Goal: Task Accomplishment & Management: Use online tool/utility

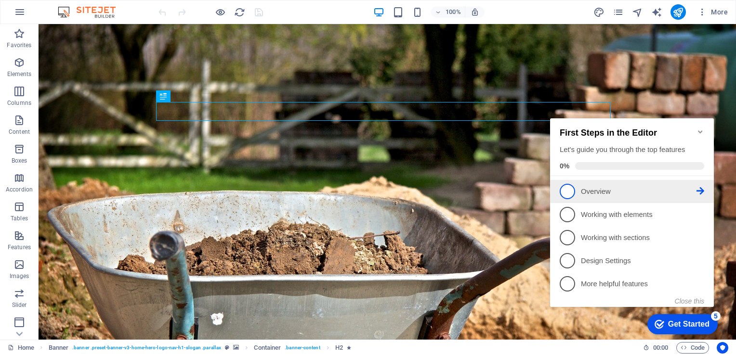
click at [699, 187] on icon at bounding box center [700, 191] width 8 height 8
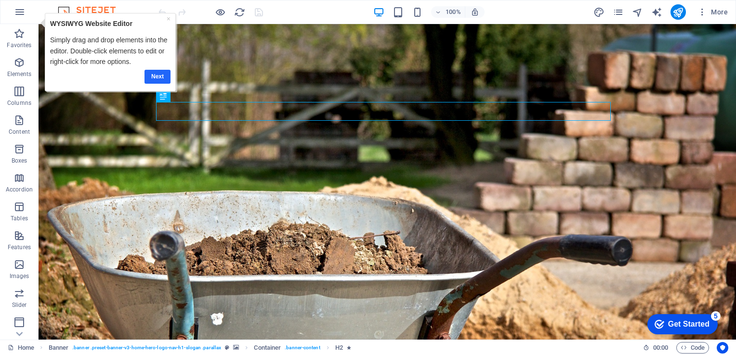
click at [154, 75] on link "Next" at bounding box center [157, 76] width 26 height 14
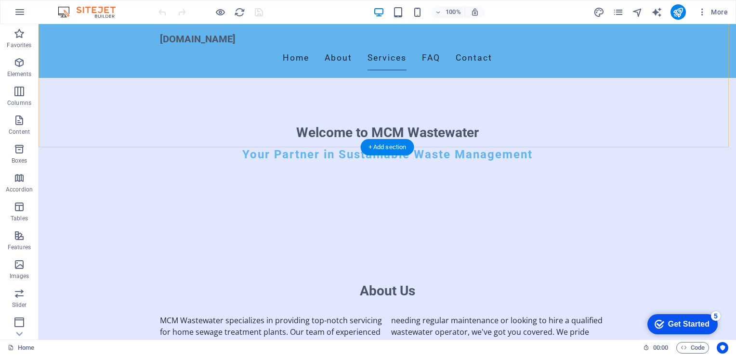
scroll to position [289, 0]
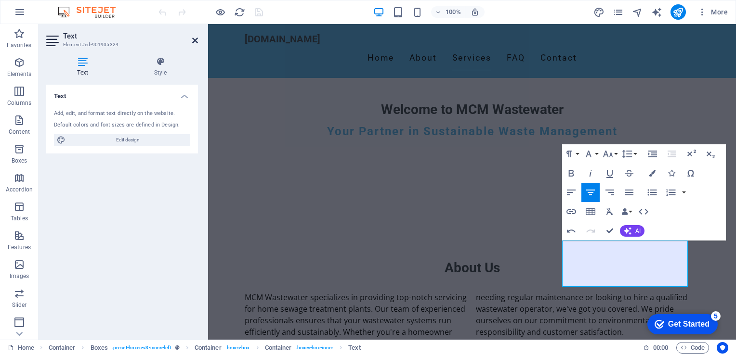
click at [195, 41] on icon at bounding box center [195, 41] width 6 height 8
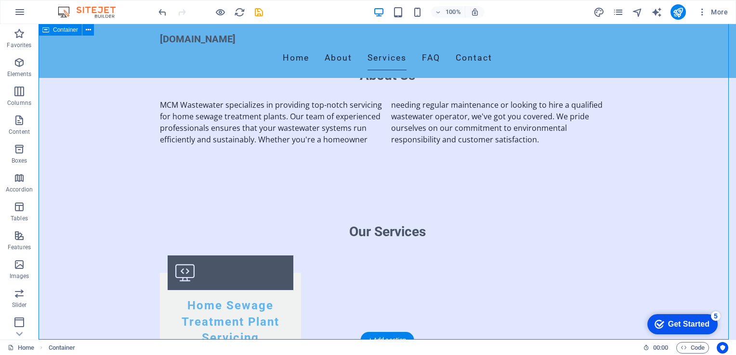
scroll to position [385, 0]
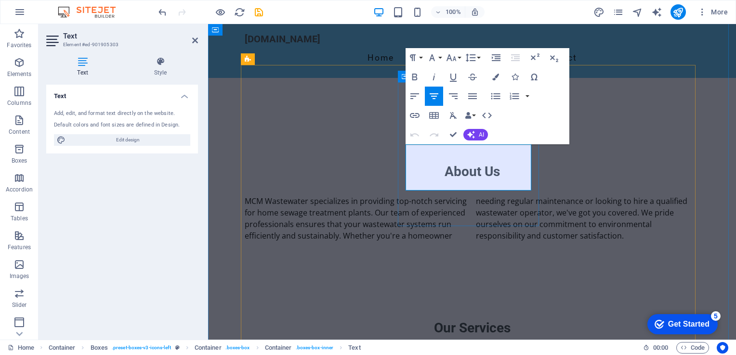
click at [195, 39] on icon at bounding box center [195, 41] width 6 height 8
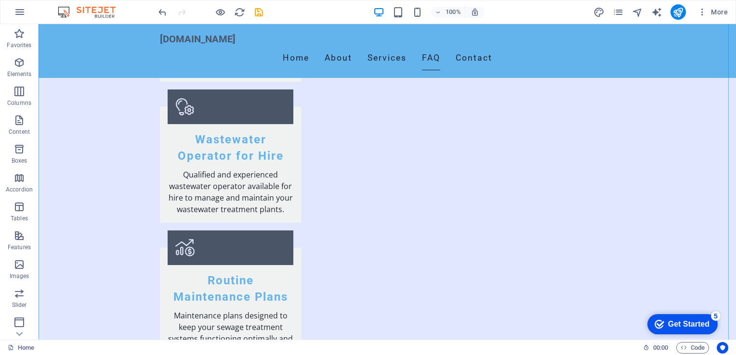
scroll to position [819, 0]
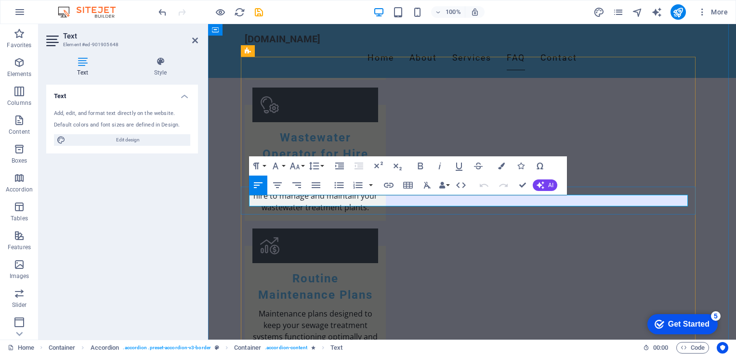
click at [194, 39] on icon at bounding box center [195, 41] width 6 height 8
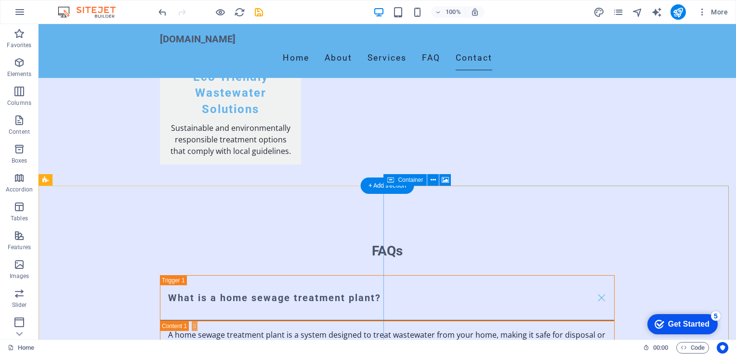
scroll to position [1444, 0]
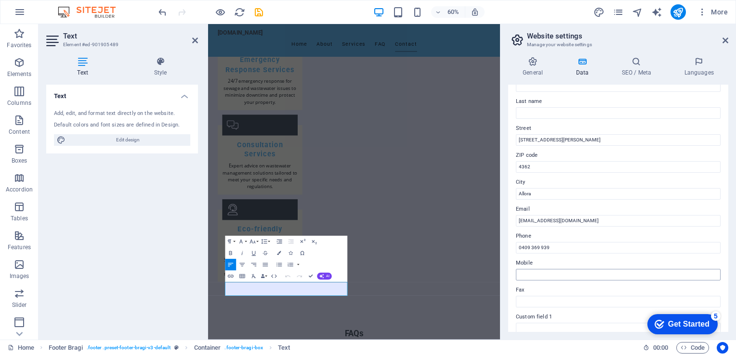
scroll to position [22, 0]
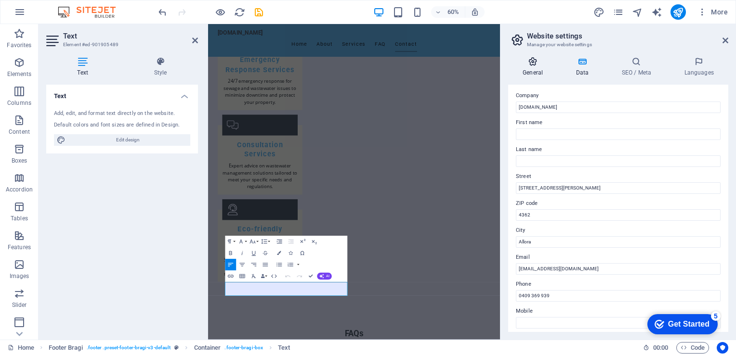
click at [532, 63] on icon at bounding box center [532, 62] width 49 height 10
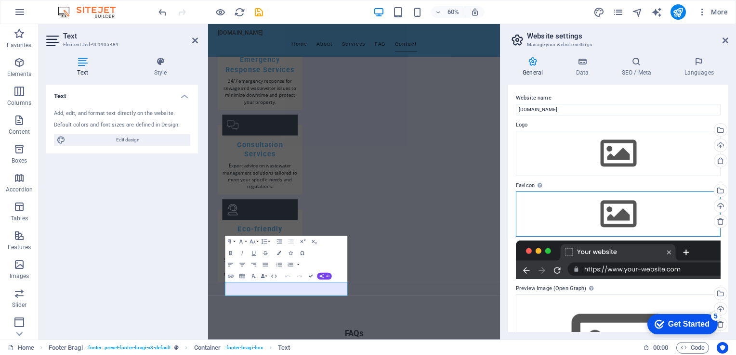
click at [619, 213] on div "Drag files here, click to choose files or select files from Files or our free s…" at bounding box center [618, 214] width 205 height 45
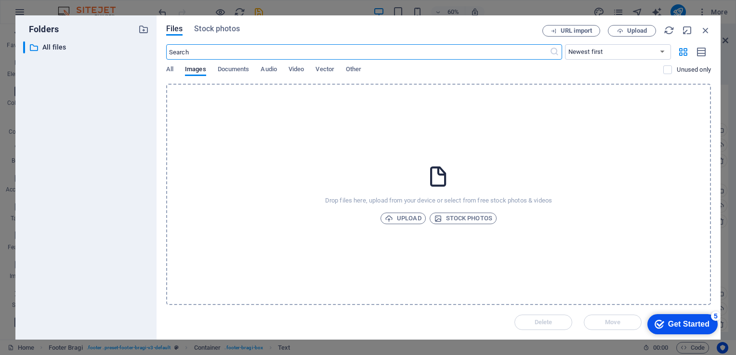
scroll to position [263, 0]
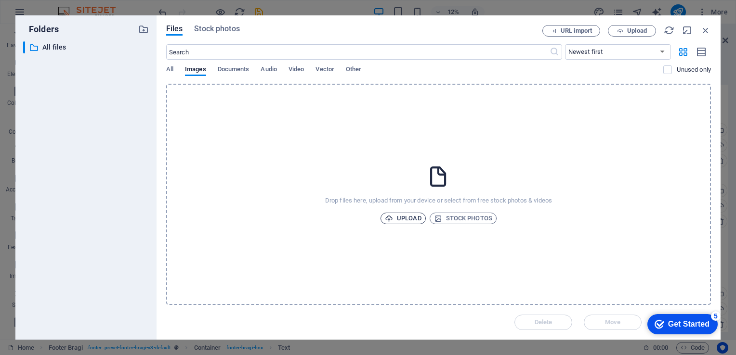
click at [411, 220] on span "Upload" at bounding box center [403, 219] width 37 height 12
click at [399, 218] on span "Upload" at bounding box center [403, 219] width 37 height 12
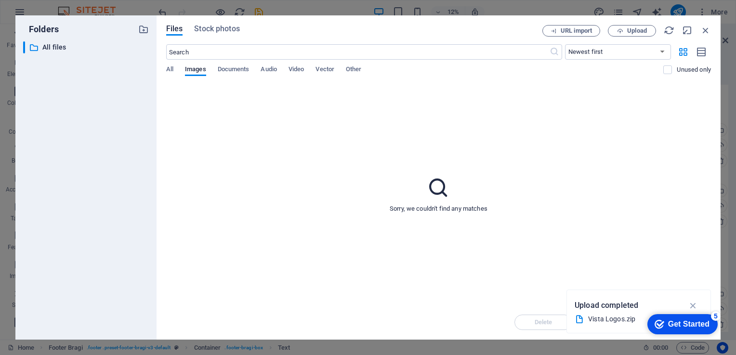
click at [608, 322] on div "Vista Logos.zip" at bounding box center [634, 319] width 93 height 11
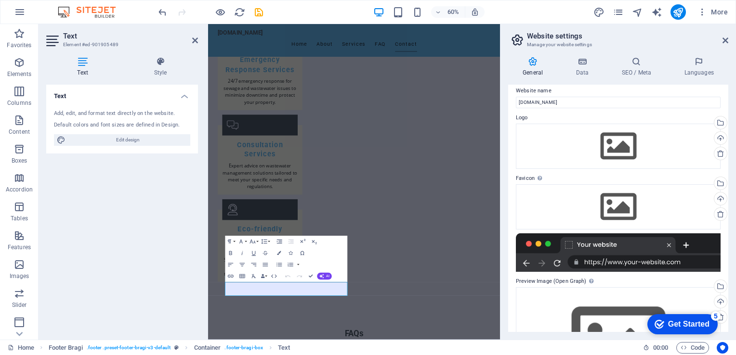
scroll to position [0, 0]
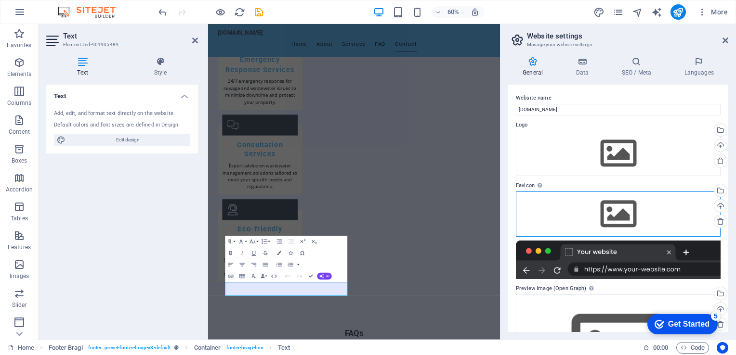
click at [620, 211] on div "Drag files here, click to choose files or select files from Files or our free s…" at bounding box center [618, 214] width 205 height 45
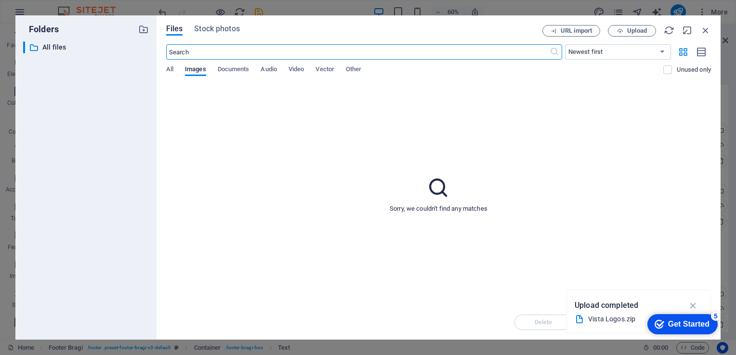
scroll to position [263, 0]
click at [692, 307] on icon "button" at bounding box center [693, 305] width 11 height 11
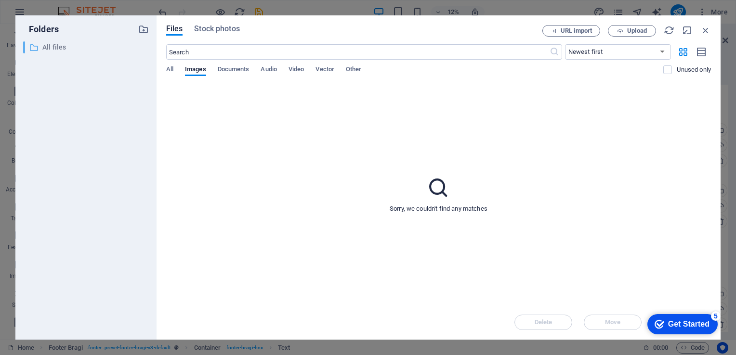
click at [62, 46] on p "All files" at bounding box center [86, 47] width 89 height 11
click at [61, 46] on p "All files" at bounding box center [86, 47] width 89 height 11
drag, startPoint x: 61, startPoint y: 46, endPoint x: 58, endPoint y: 97, distance: 51.1
click at [58, 97] on div "​ All files All files" at bounding box center [86, 186] width 126 height 291
click at [35, 47] on icon at bounding box center [34, 48] width 10 height 10
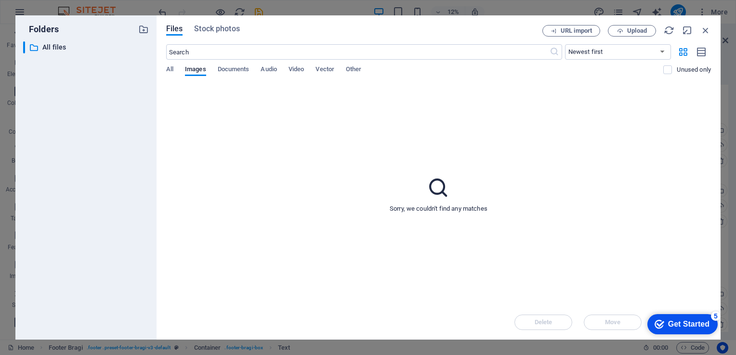
drag, startPoint x: 35, startPoint y: 47, endPoint x: 263, endPoint y: 195, distance: 271.9
click at [263, 195] on div "Sorry, we couldn't find any matches" at bounding box center [438, 194] width 545 height 221
click at [630, 31] on span "Upload" at bounding box center [637, 31] width 20 height 6
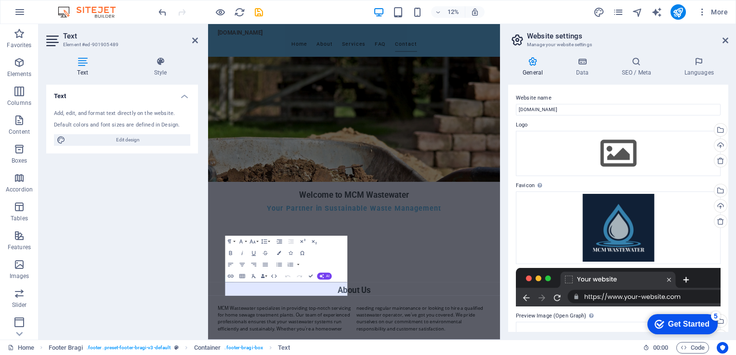
scroll to position [1329, 0]
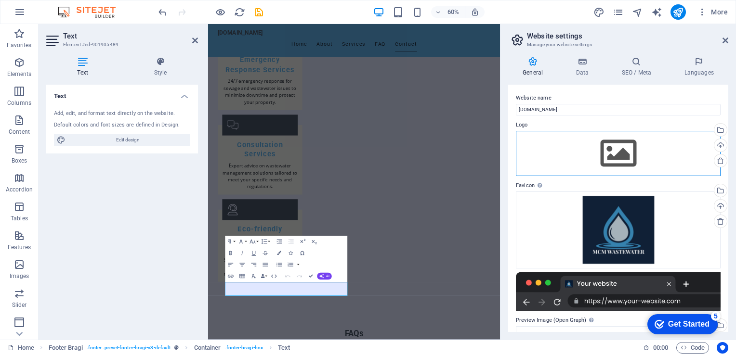
click at [616, 151] on div "Drag files here, click to choose files or select files from Files or our free s…" at bounding box center [618, 153] width 205 height 45
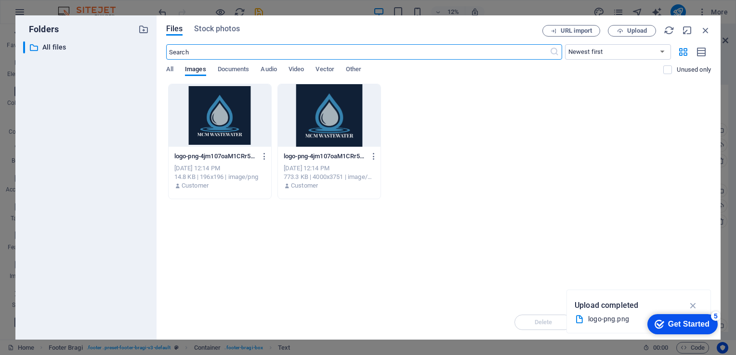
scroll to position [263, 0]
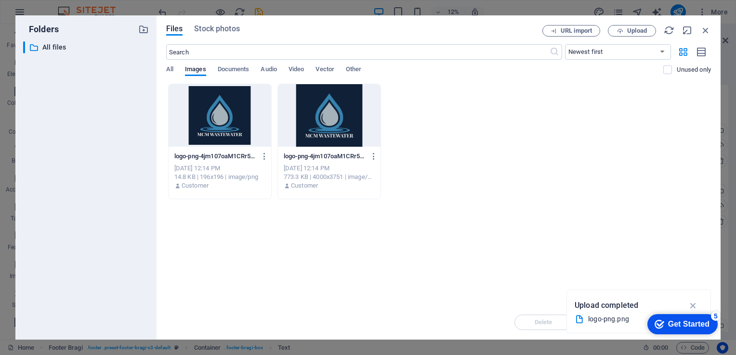
click at [339, 130] on div at bounding box center [329, 115] width 103 height 63
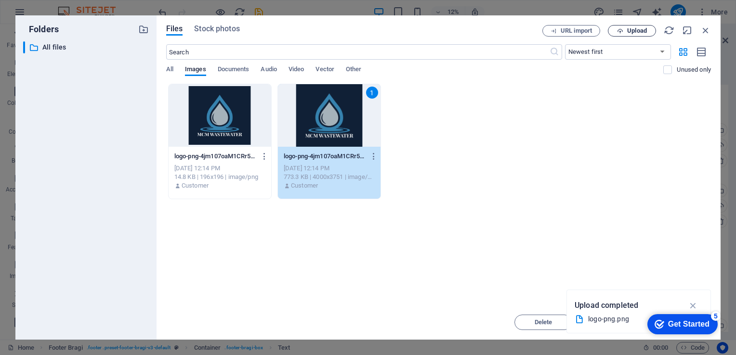
click at [634, 30] on span "Upload" at bounding box center [637, 31] width 20 height 6
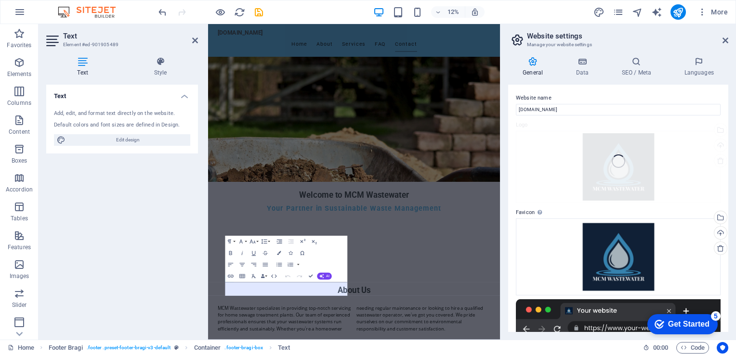
scroll to position [1329, 0]
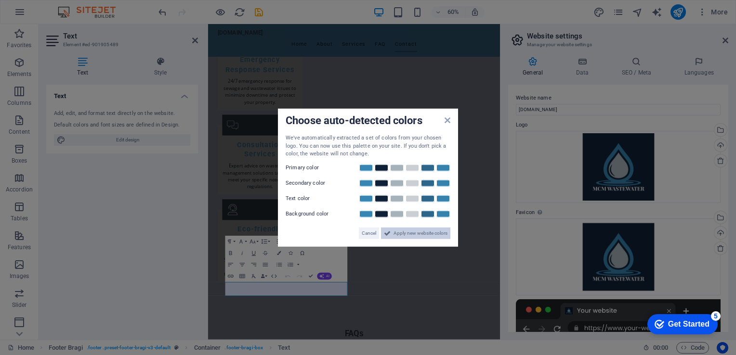
drag, startPoint x: 330, startPoint y: 347, endPoint x: 405, endPoint y: 232, distance: 137.3
click at [405, 232] on span "Apply new website colors" at bounding box center [420, 233] width 54 height 12
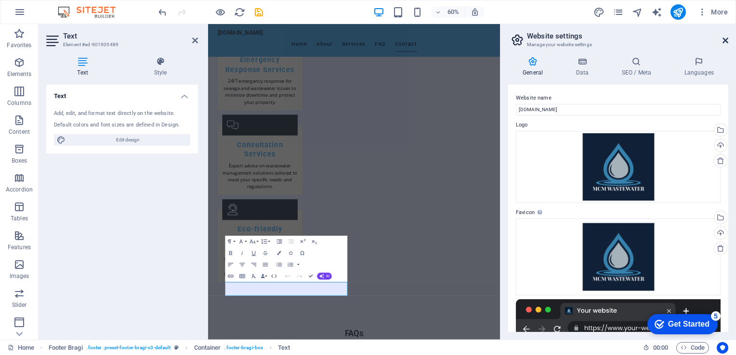
click at [724, 39] on icon at bounding box center [725, 41] width 6 height 8
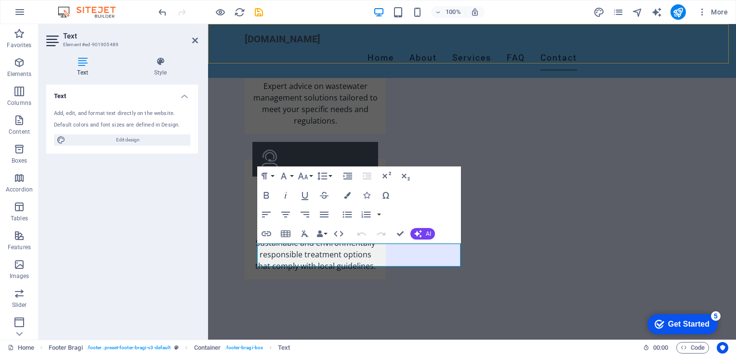
scroll to position [1474, 0]
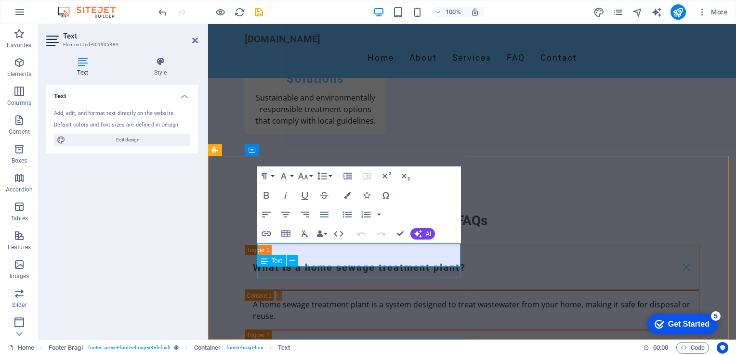
click at [279, 265] on div "Text" at bounding box center [271, 261] width 29 height 12
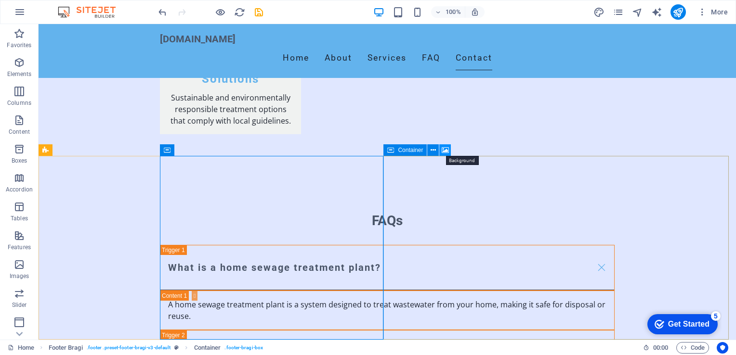
click at [446, 151] on icon at bounding box center [445, 150] width 7 height 10
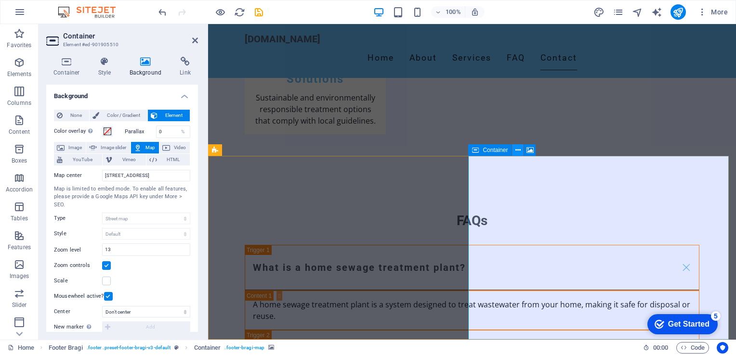
click at [519, 148] on icon at bounding box center [517, 150] width 5 height 10
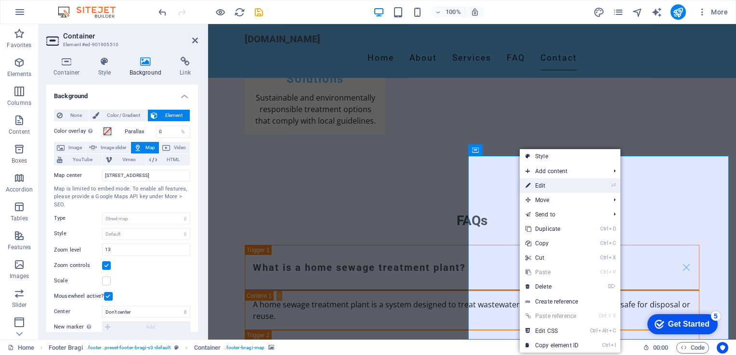
click at [538, 183] on link "⏎ Edit" at bounding box center [552, 186] width 65 height 14
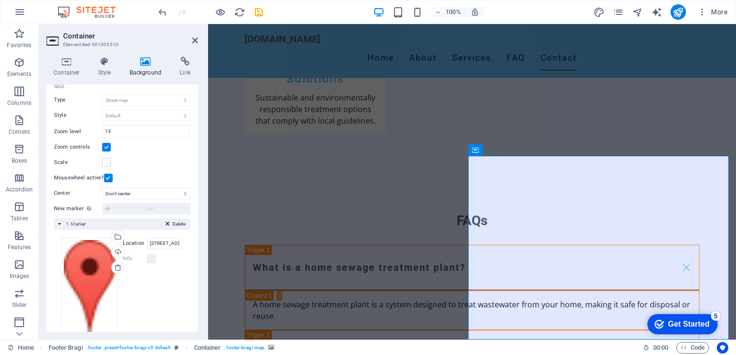
scroll to position [135, 0]
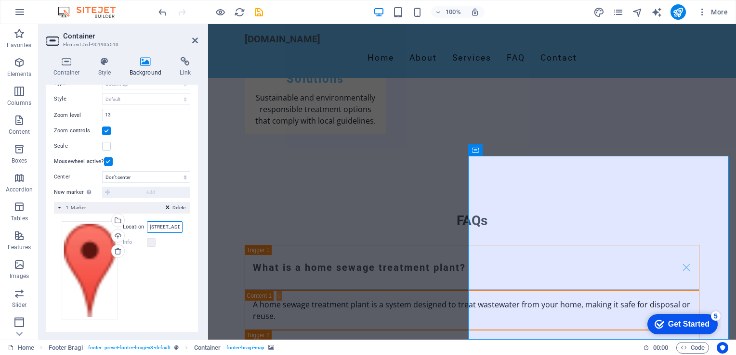
click at [177, 226] on input "[STREET_ADDRESS]" at bounding box center [165, 227] width 36 height 12
click at [149, 245] on label at bounding box center [151, 242] width 9 height 9
click at [165, 226] on input ", 3000 Cleanwater" at bounding box center [165, 227] width 36 height 12
type input "l"
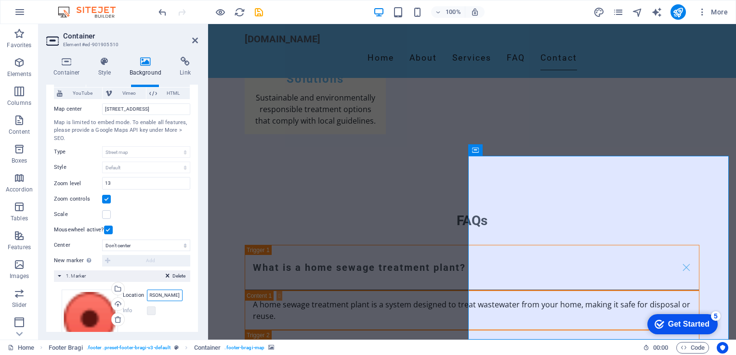
scroll to position [96, 0]
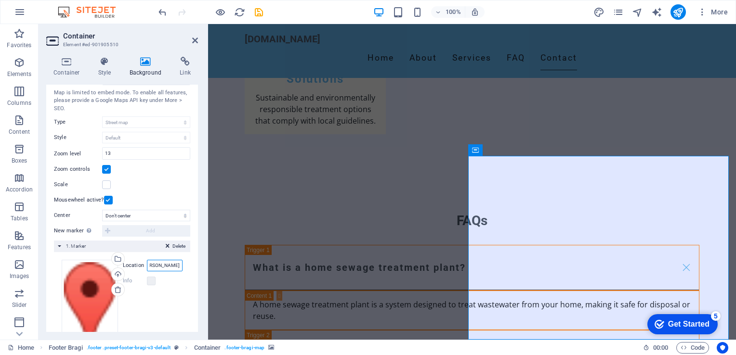
type input "[STREET_ADDRESS][PERSON_NAME]"
click at [125, 232] on div "New marker To enable this feature, please provide a Google Maps API key in the …" at bounding box center [122, 231] width 136 height 12
click at [193, 40] on icon at bounding box center [195, 41] width 6 height 8
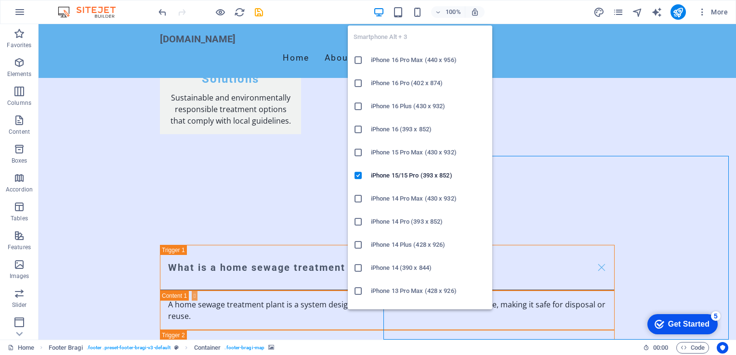
click at [396, 61] on h6 "iPhone 16 Pro Max (440 x 956)" at bounding box center [429, 60] width 116 height 12
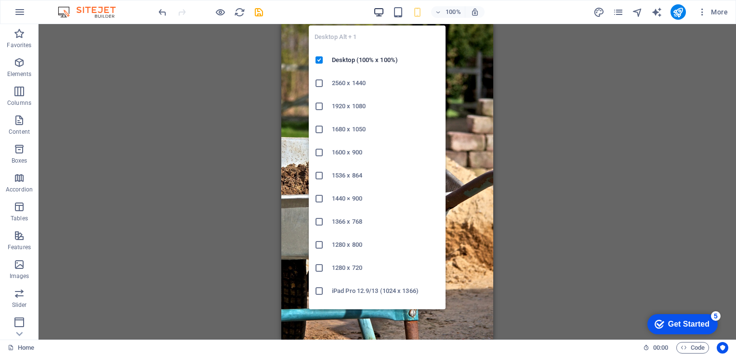
click at [379, 11] on icon "button" at bounding box center [378, 12] width 11 height 11
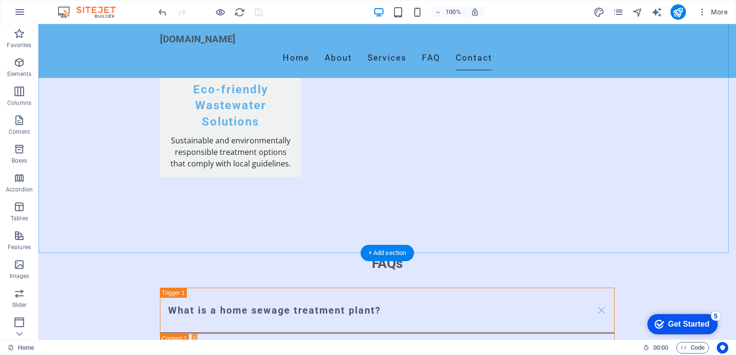
scroll to position [1474, 0]
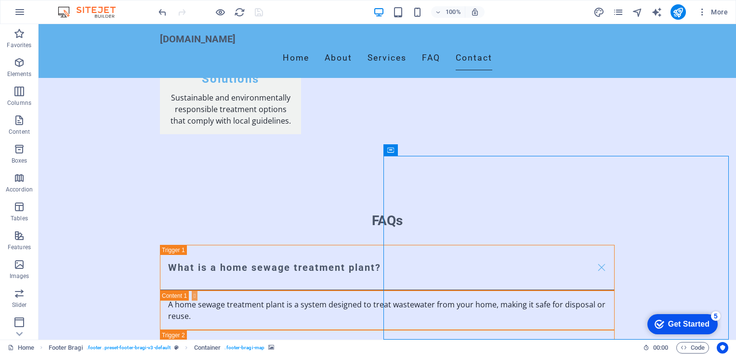
click at [690, 323] on div "Get Started" at bounding box center [688, 324] width 41 height 9
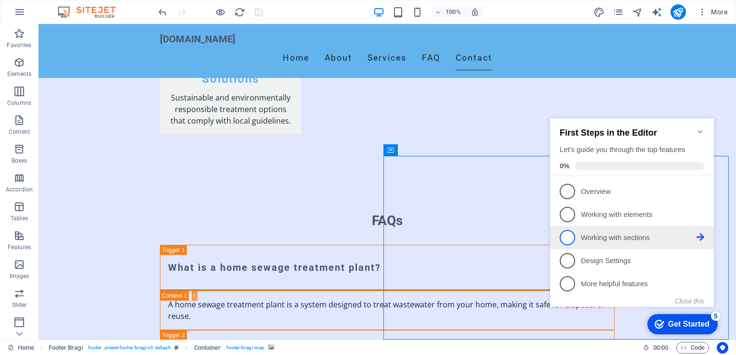
click at [570, 235] on span "3" at bounding box center [566, 237] width 15 height 15
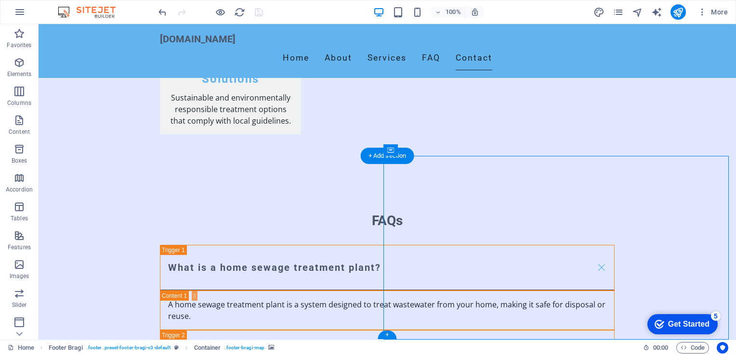
scroll to position [0, 0]
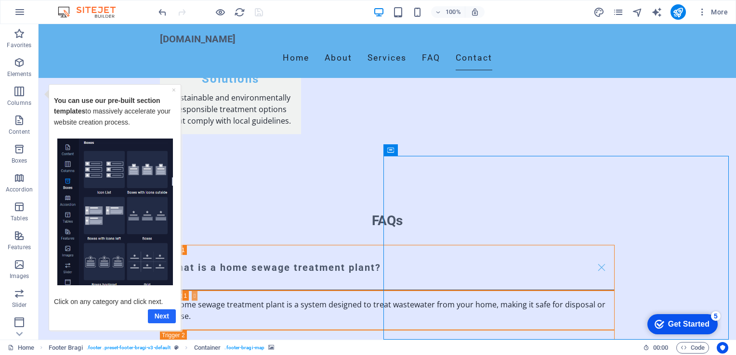
click at [161, 316] on link "Next" at bounding box center [162, 316] width 28 height 14
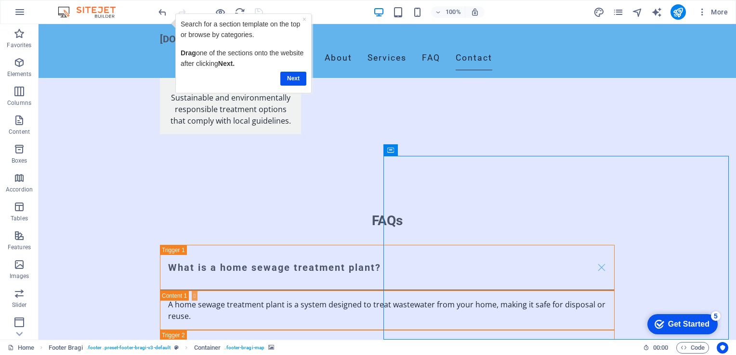
click at [670, 323] on div "Get Started" at bounding box center [688, 324] width 41 height 9
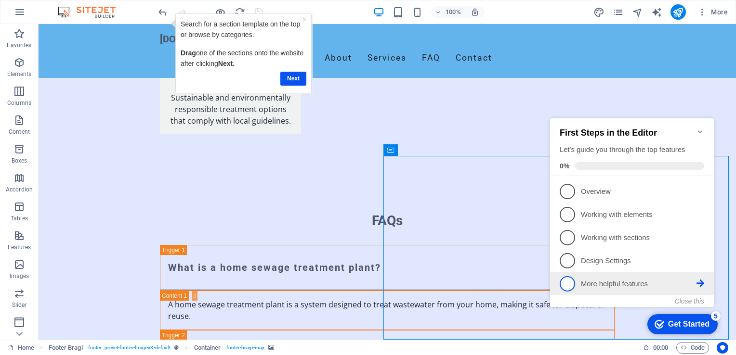
click at [596, 282] on p "More helpful features - incomplete" at bounding box center [639, 284] width 116 height 10
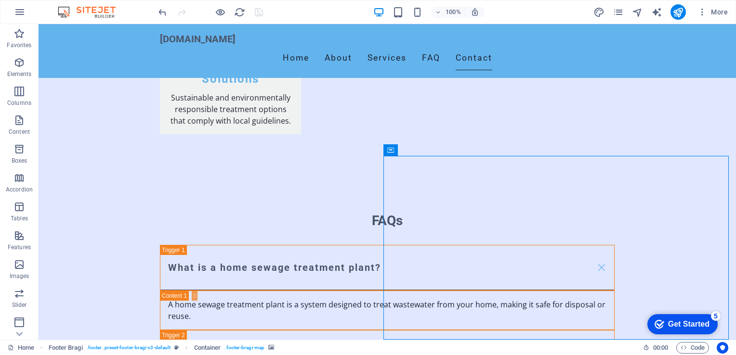
click at [670, 320] on div "Get Started" at bounding box center [688, 324] width 41 height 9
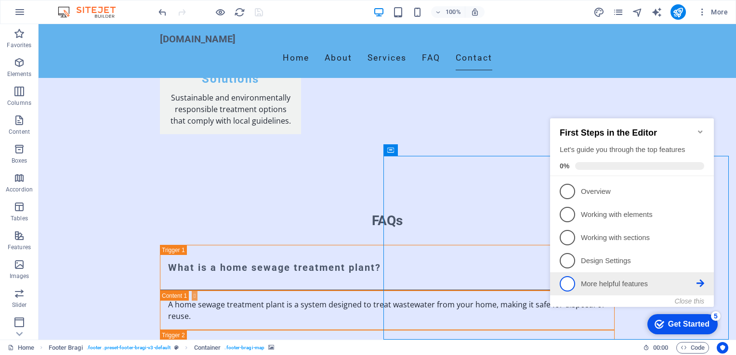
click at [569, 284] on span "5" at bounding box center [566, 283] width 15 height 15
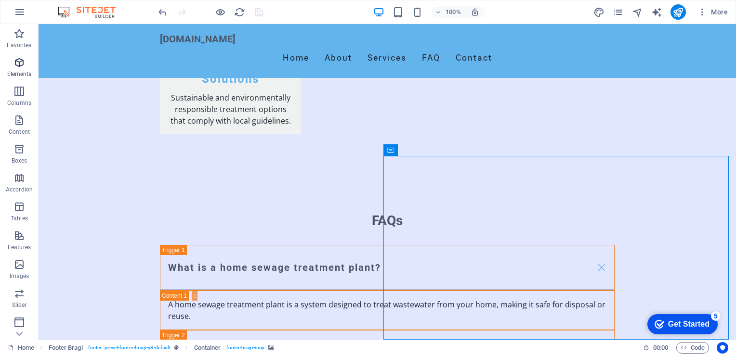
click at [19, 65] on icon "button" at bounding box center [19, 63] width 12 height 12
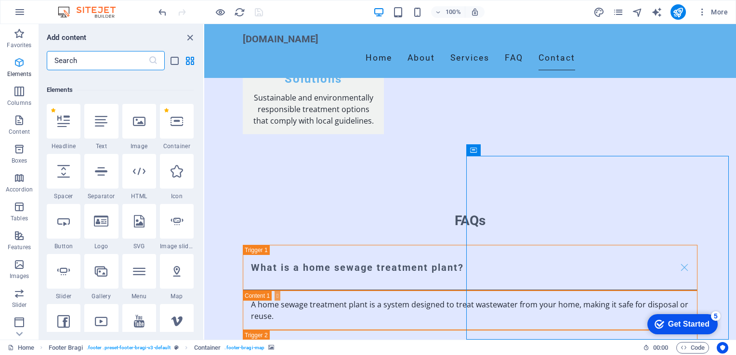
scroll to position [102, 0]
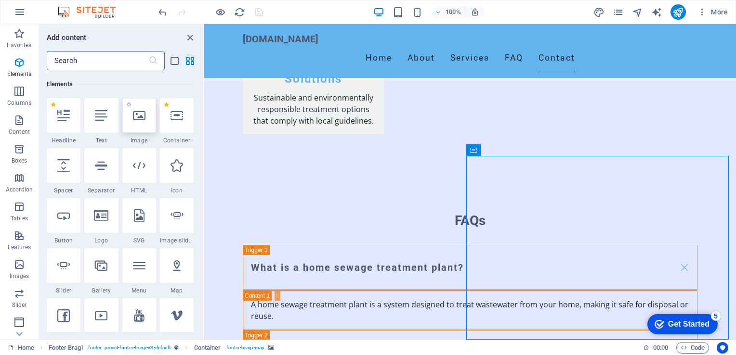
click at [137, 117] on icon at bounding box center [139, 115] width 13 height 13
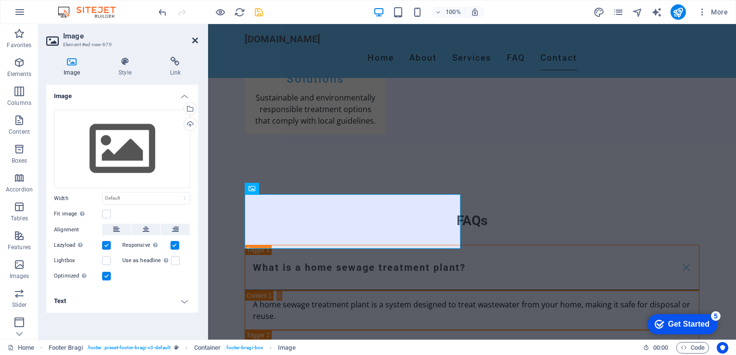
click at [195, 39] on icon at bounding box center [195, 41] width 6 height 8
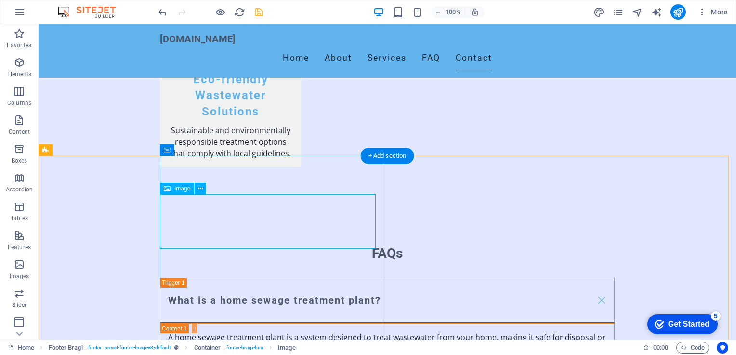
scroll to position [1426, 0]
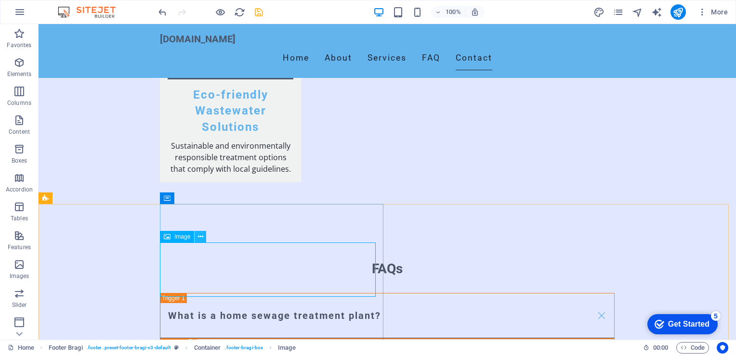
click at [198, 237] on icon at bounding box center [200, 237] width 5 height 10
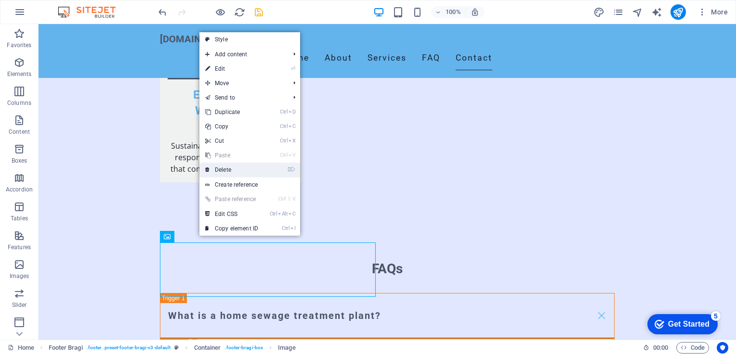
click at [226, 169] on link "⌦ Delete" at bounding box center [231, 170] width 65 height 14
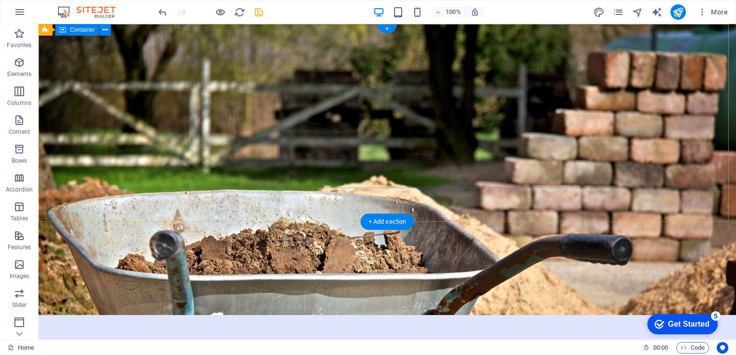
scroll to position [0, 0]
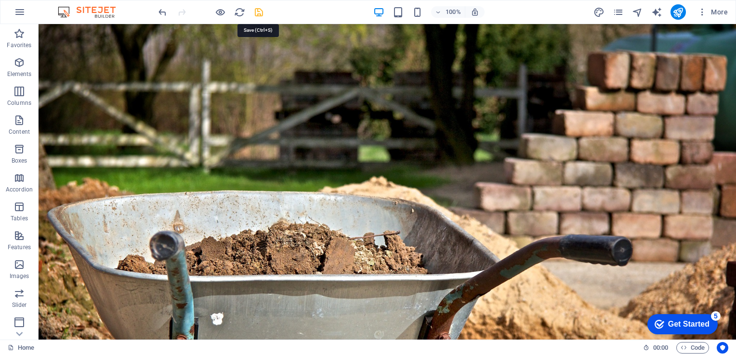
click at [259, 11] on icon "save" at bounding box center [258, 12] width 11 height 11
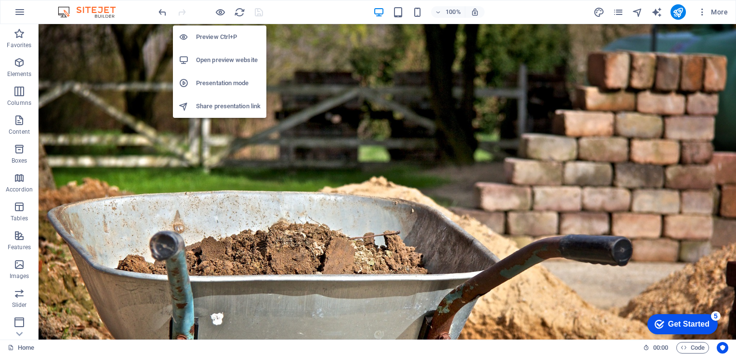
click at [222, 60] on h6 "Open preview website" at bounding box center [228, 60] width 65 height 12
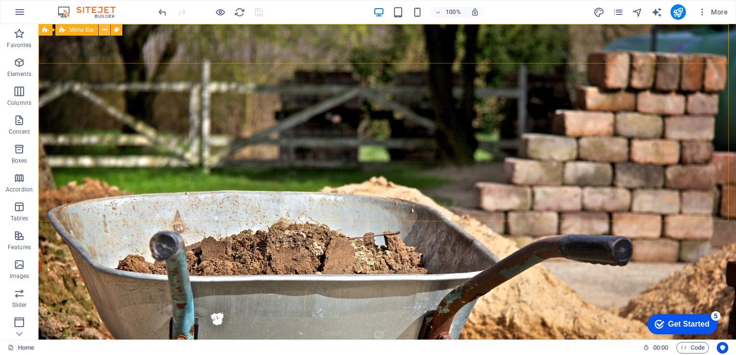
click at [106, 31] on icon at bounding box center [104, 30] width 5 height 10
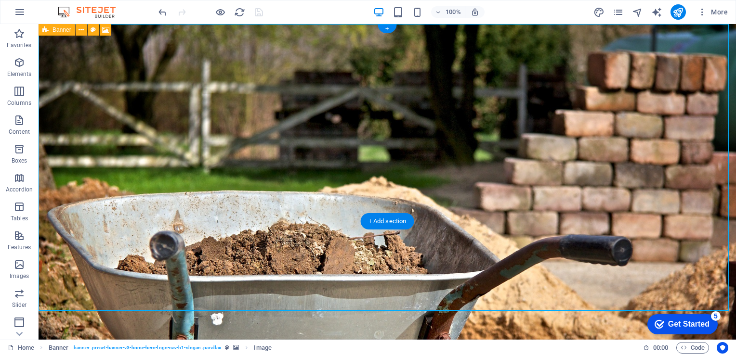
click at [201, 208] on figure at bounding box center [387, 182] width 697 height 316
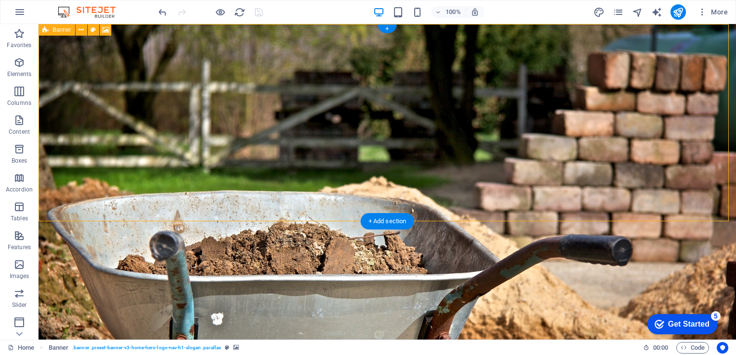
click at [200, 205] on figure at bounding box center [387, 182] width 697 height 316
select select "vh"
select select "header"
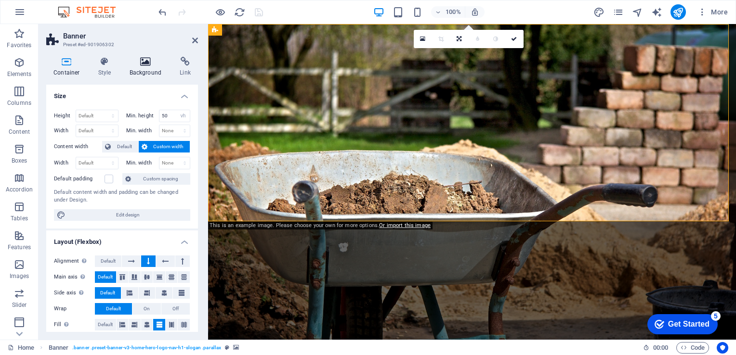
click at [148, 66] on h4 "Background" at bounding box center [147, 67] width 51 height 20
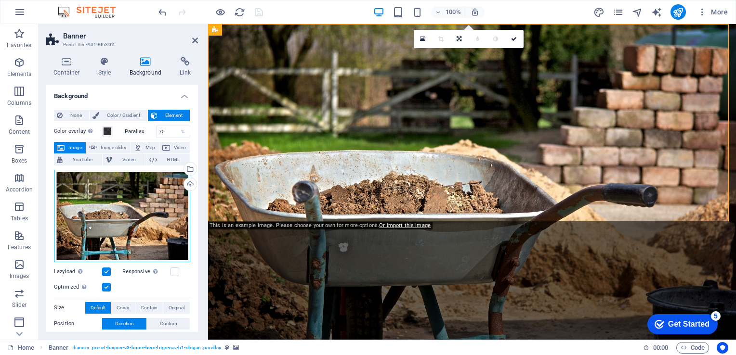
click at [125, 207] on div "Drag files here, click to choose files or select files from Files or our free s…" at bounding box center [122, 216] width 136 height 92
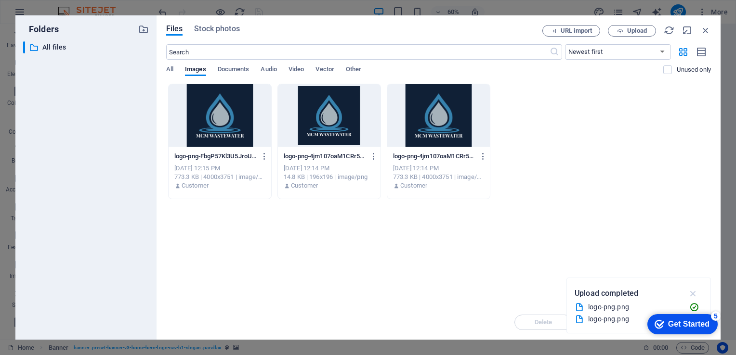
click at [688, 292] on icon "button" at bounding box center [693, 293] width 11 height 11
click at [631, 28] on span "Upload" at bounding box center [637, 31] width 20 height 6
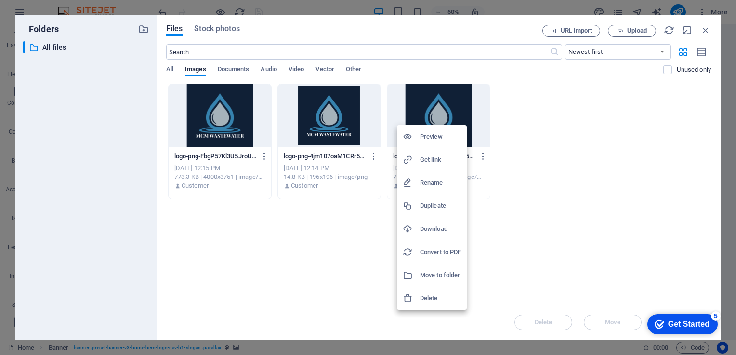
click at [539, 211] on div at bounding box center [368, 177] width 736 height 355
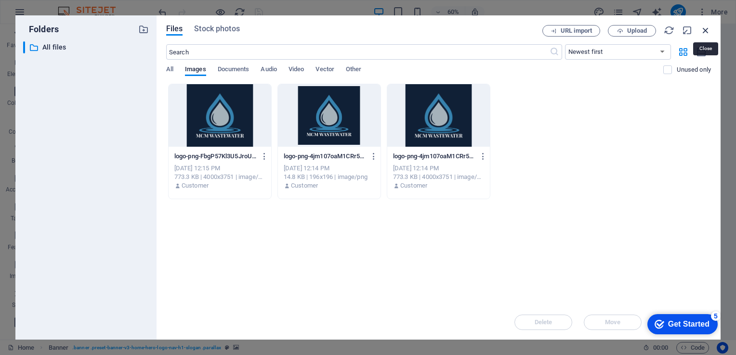
click at [706, 30] on icon "button" at bounding box center [705, 30] width 11 height 11
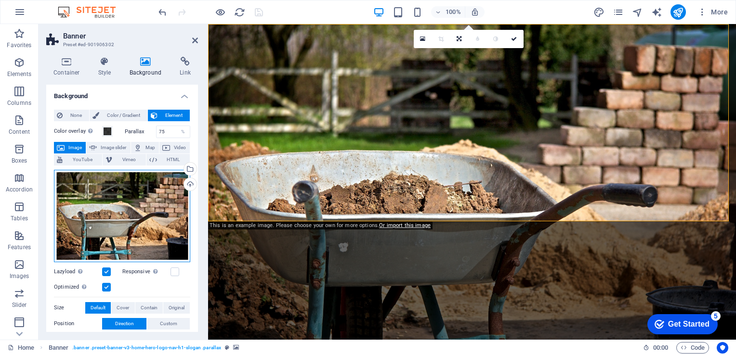
click at [131, 222] on div "Drag files here, click to choose files or select files from Files or our free s…" at bounding box center [122, 216] width 136 height 92
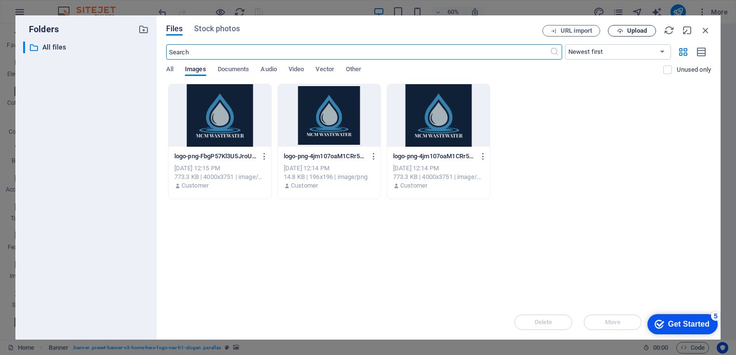
click at [637, 32] on span "Upload" at bounding box center [637, 31] width 20 height 6
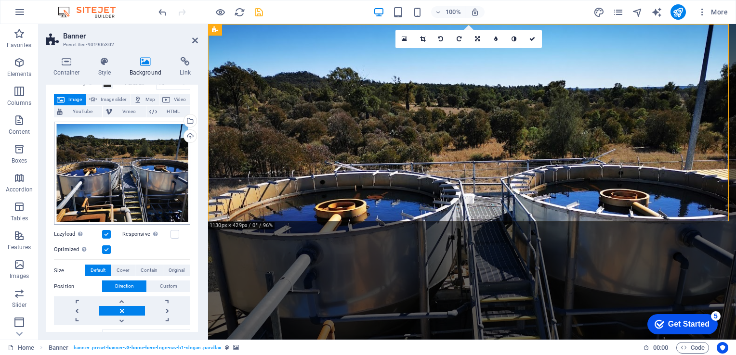
scroll to position [96, 0]
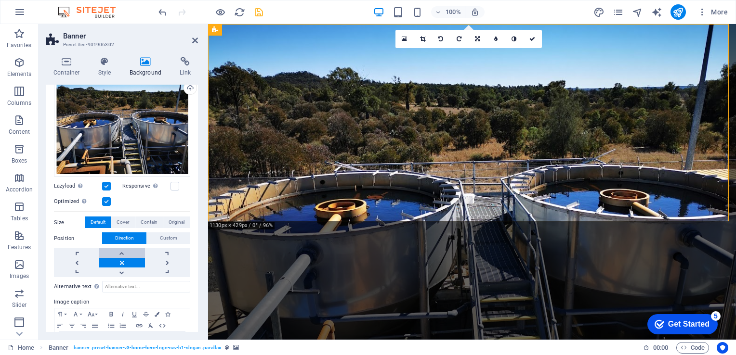
click at [121, 249] on link at bounding box center [121, 253] width 45 height 10
click at [121, 269] on link at bounding box center [121, 273] width 45 height 10
click at [120, 269] on link at bounding box center [121, 273] width 45 height 10
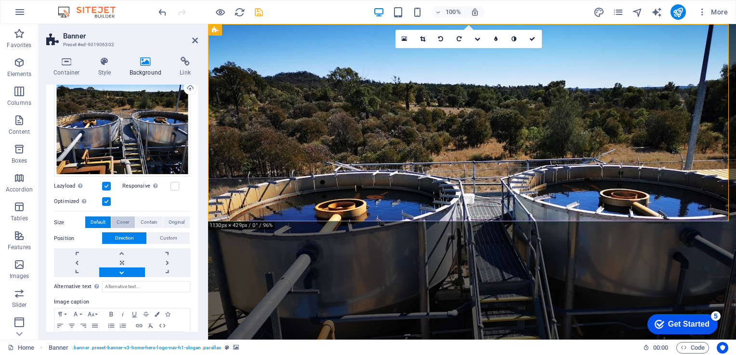
click at [122, 222] on span "Cover" at bounding box center [123, 223] width 13 height 12
click at [121, 251] on link at bounding box center [121, 253] width 45 height 10
click at [119, 270] on link at bounding box center [121, 273] width 45 height 10
click at [120, 270] on link at bounding box center [121, 273] width 45 height 10
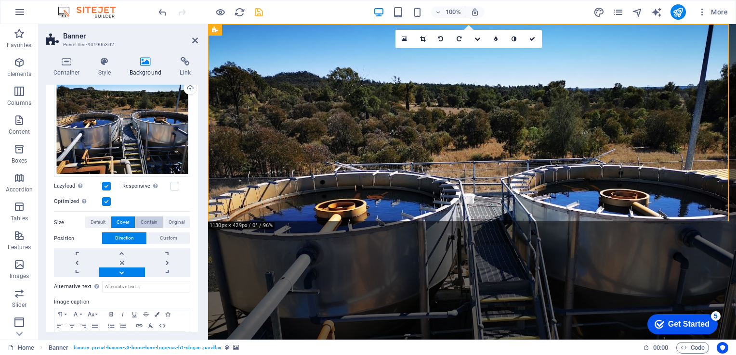
click at [145, 222] on span "Contain" at bounding box center [149, 223] width 17 height 12
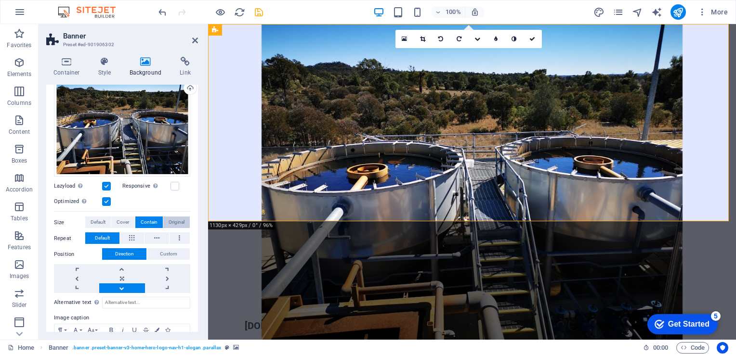
click at [170, 219] on span "Original" at bounding box center [177, 223] width 16 height 12
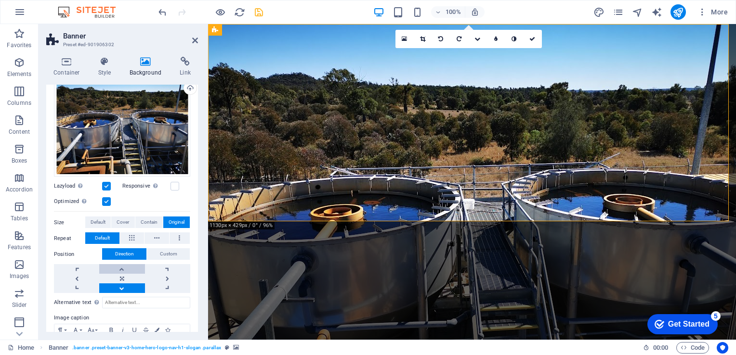
click at [121, 266] on link at bounding box center [121, 269] width 45 height 10
click at [121, 287] on link at bounding box center [121, 289] width 45 height 10
click at [121, 286] on link at bounding box center [121, 289] width 45 height 10
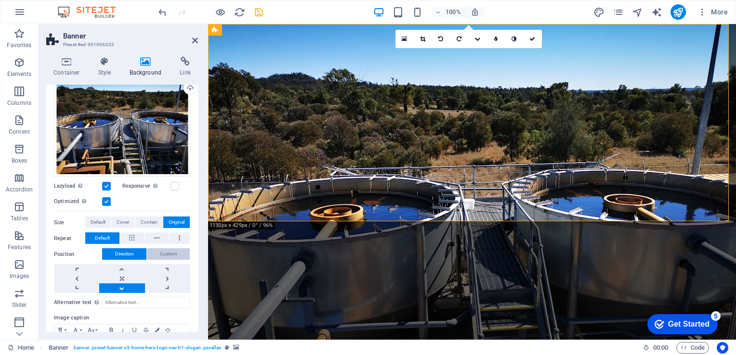
click at [168, 252] on span "Custom" at bounding box center [168, 254] width 17 height 12
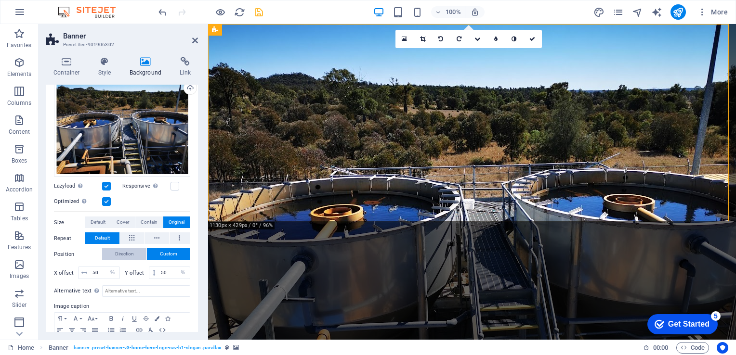
click at [129, 252] on span "Direction" at bounding box center [124, 254] width 19 height 12
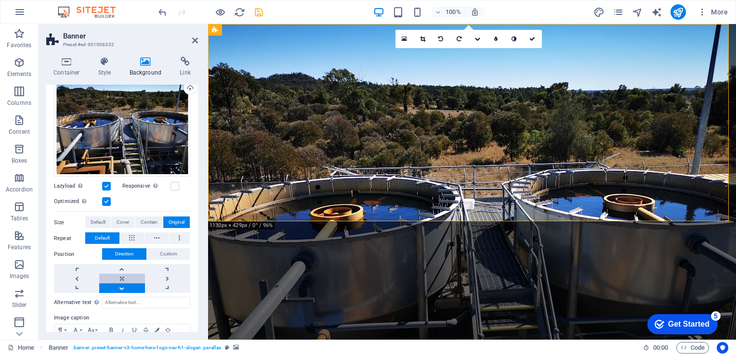
click at [121, 276] on link at bounding box center [121, 279] width 45 height 10
click at [122, 267] on link at bounding box center [121, 269] width 45 height 10
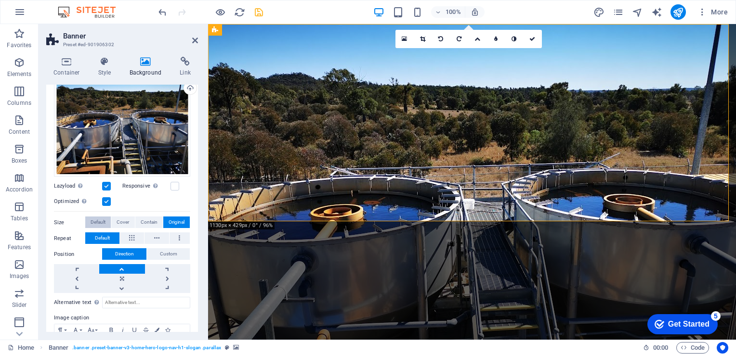
click at [93, 221] on span "Default" at bounding box center [98, 223] width 15 height 12
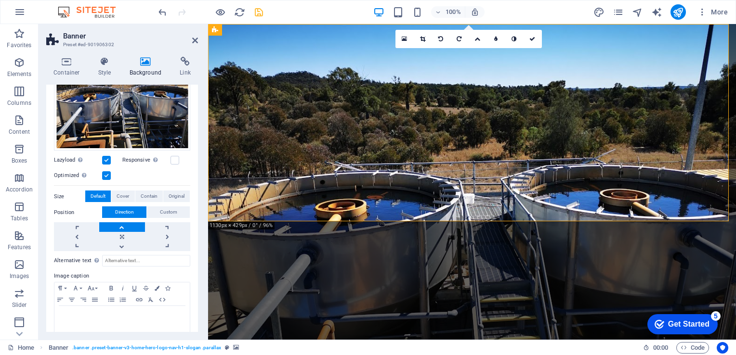
scroll to position [131, 0]
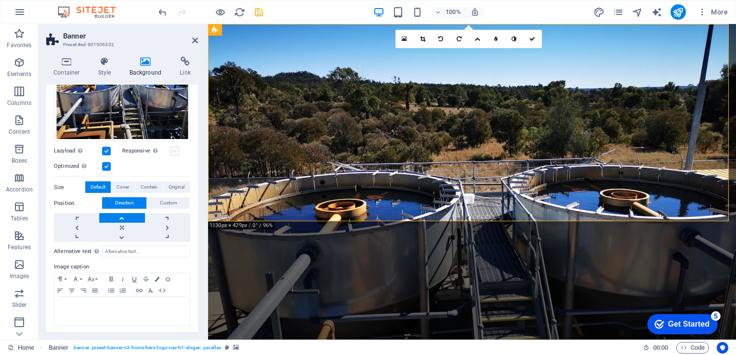
click at [173, 149] on label at bounding box center [174, 151] width 9 height 9
click at [0, 0] on input "Responsive Automatically load retina image and smartphone optimized sizes." at bounding box center [0, 0] width 0 height 0
click at [122, 236] on link at bounding box center [121, 238] width 45 height 10
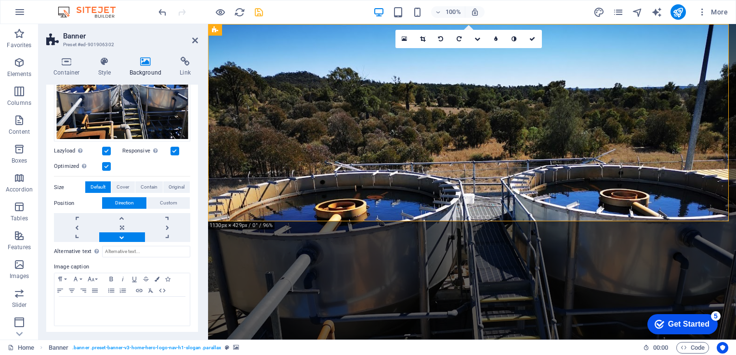
click at [173, 149] on label at bounding box center [174, 151] width 9 height 9
click at [0, 0] on input "Responsive Automatically load retina image and smartphone optimized sizes." at bounding box center [0, 0] width 0 height 0
click at [197, 40] on icon at bounding box center [195, 41] width 6 height 8
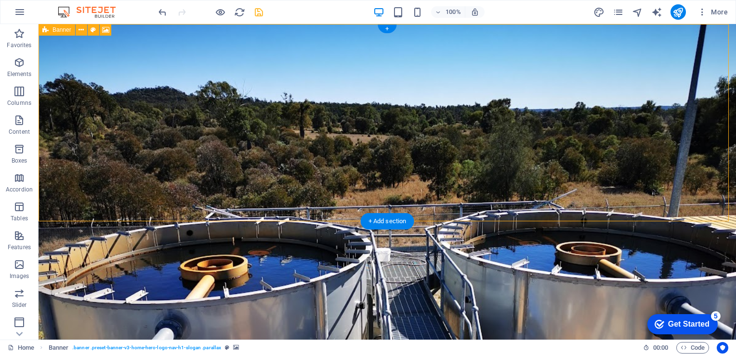
click at [567, 206] on figure at bounding box center [387, 182] width 697 height 316
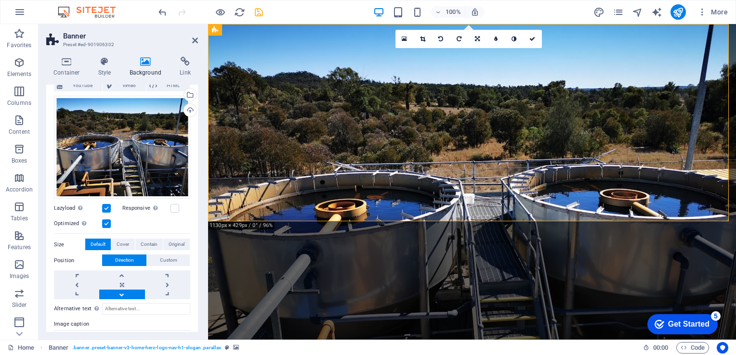
scroll to position [96, 0]
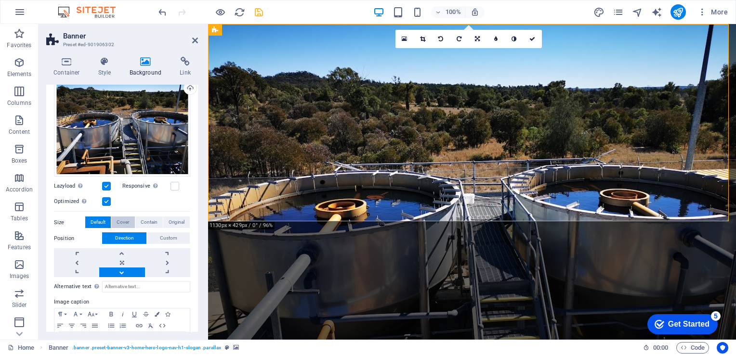
click at [124, 222] on span "Cover" at bounding box center [123, 223] width 13 height 12
click at [145, 220] on span "Contain" at bounding box center [149, 223] width 17 height 12
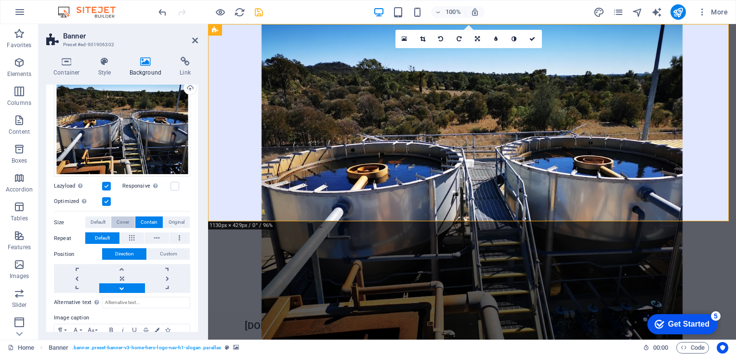
click at [125, 221] on span "Cover" at bounding box center [123, 223] width 13 height 12
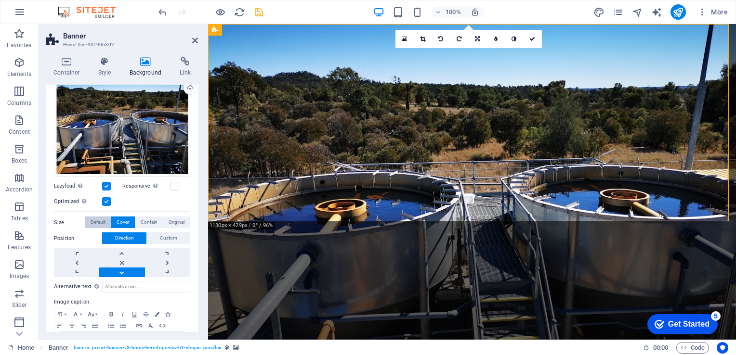
click at [95, 220] on span "Default" at bounding box center [98, 223] width 15 height 12
click at [67, 65] on icon at bounding box center [66, 62] width 41 height 10
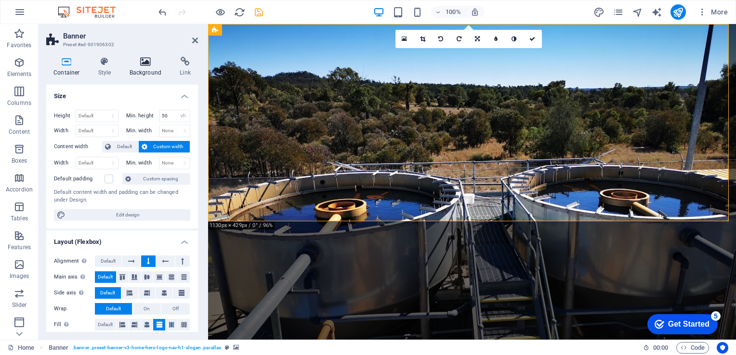
click at [146, 63] on icon at bounding box center [145, 62] width 47 height 10
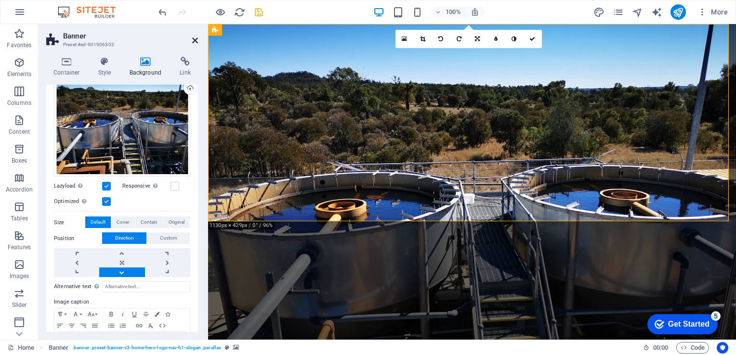
click at [194, 38] on icon at bounding box center [195, 41] width 6 height 8
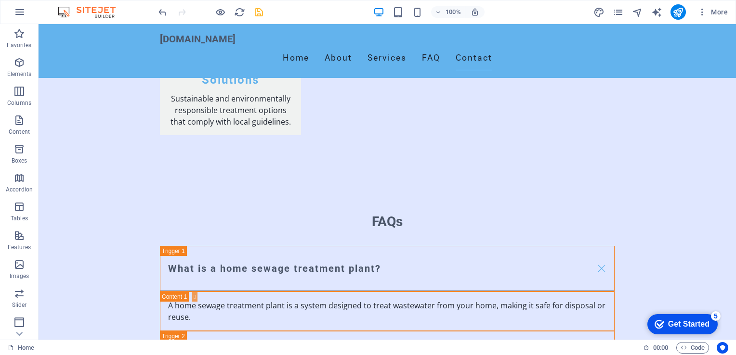
scroll to position [1474, 0]
click at [258, 10] on icon "save" at bounding box center [258, 12] width 11 height 11
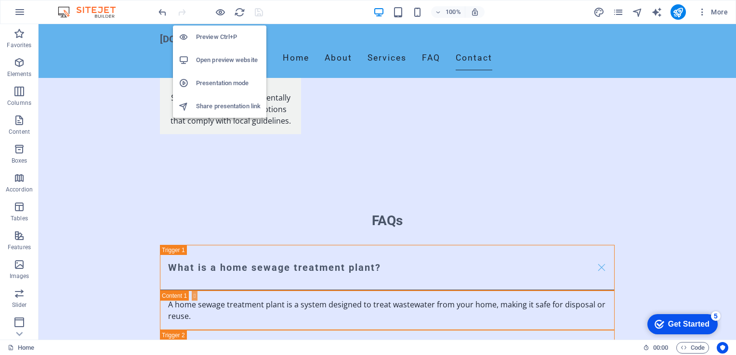
click at [224, 60] on h6 "Open preview website" at bounding box center [228, 60] width 65 height 12
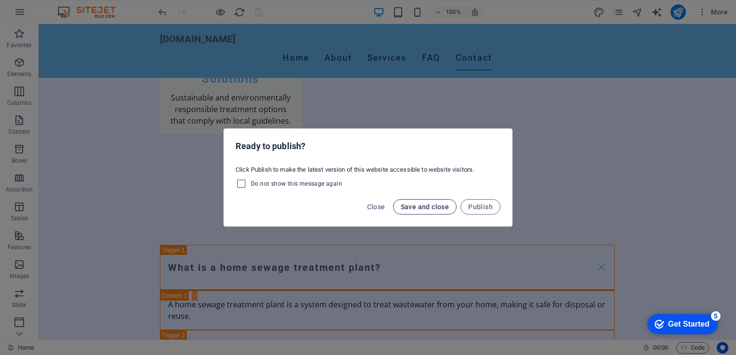
click at [422, 207] on span "Save and close" at bounding box center [425, 207] width 49 height 8
